Goal: Navigation & Orientation: Find specific page/section

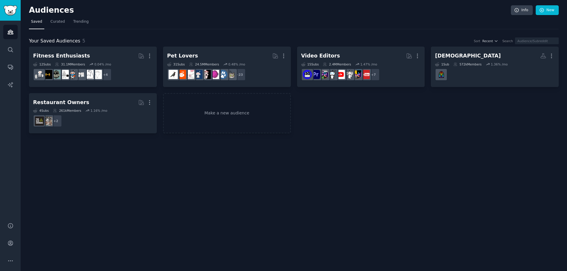
click at [101, 22] on nav "Saved Curated Trending" at bounding box center [294, 23] width 530 height 12
click at [73, 20] on span "Trending" at bounding box center [80, 21] width 15 height 5
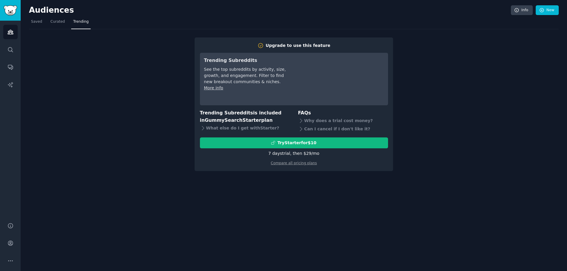
click at [559, 11] on div "Audiences Info New Saved Curated Trending Upgrade to use this feature Trending …" at bounding box center [294, 135] width 547 height 271
click at [557, 11] on link "New" at bounding box center [547, 10] width 23 height 10
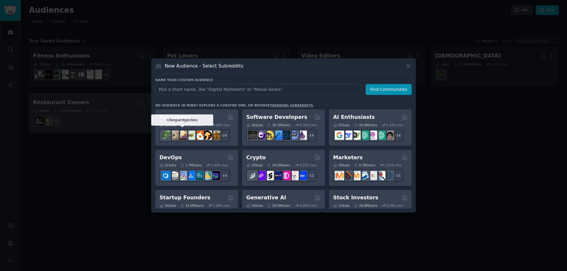
click at [34, 122] on div at bounding box center [283, 135] width 567 height 271
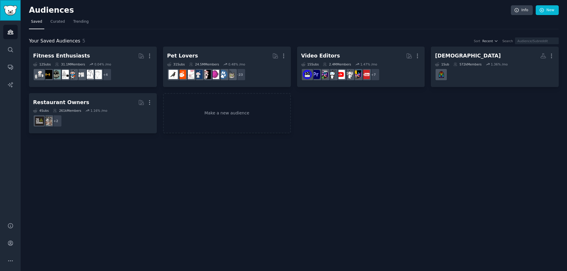
click at [10, 8] on img "Sidebar" at bounding box center [11, 10] width 14 height 10
click at [60, 24] on span "Curated" at bounding box center [58, 21] width 14 height 5
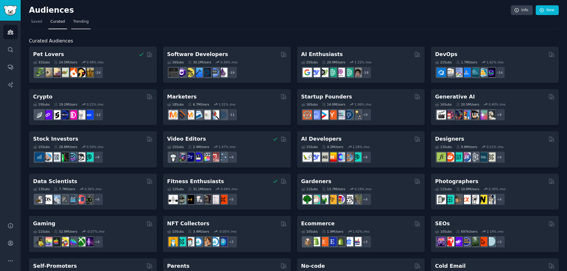
click at [76, 23] on span "Trending" at bounding box center [80, 21] width 15 height 5
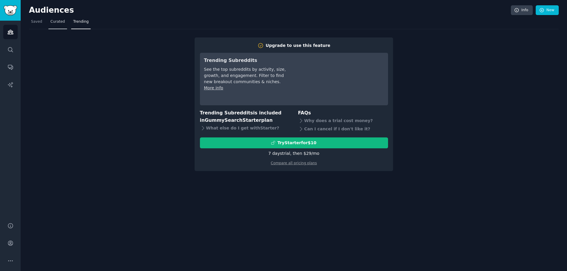
click at [55, 27] on link "Curated" at bounding box center [57, 23] width 19 height 12
